Goal: Find specific page/section: Find specific page/section

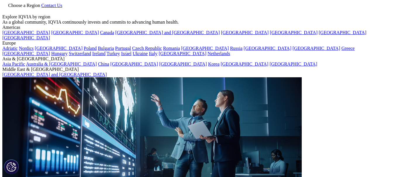
click at [40, 8] on span "Choose a Region" at bounding box center [24, 5] width 32 height 5
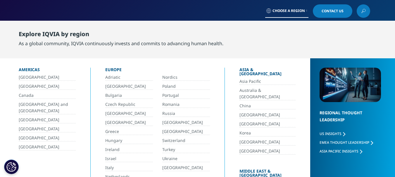
click at [25, 88] on link "[GEOGRAPHIC_DATA]" at bounding box center [47, 86] width 57 height 7
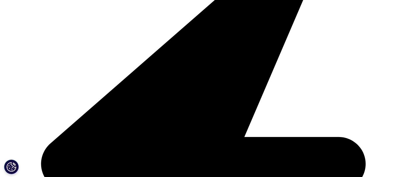
scroll to position [654, 0]
